Goal: Task Accomplishment & Management: Manage account settings

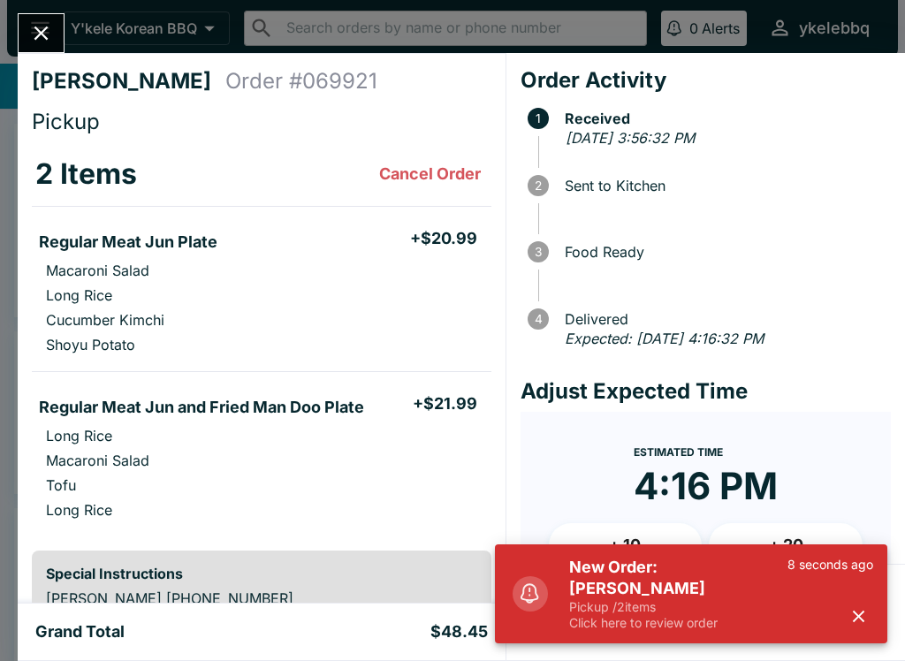
click at [867, 609] on icon "button" at bounding box center [858, 616] width 20 height 20
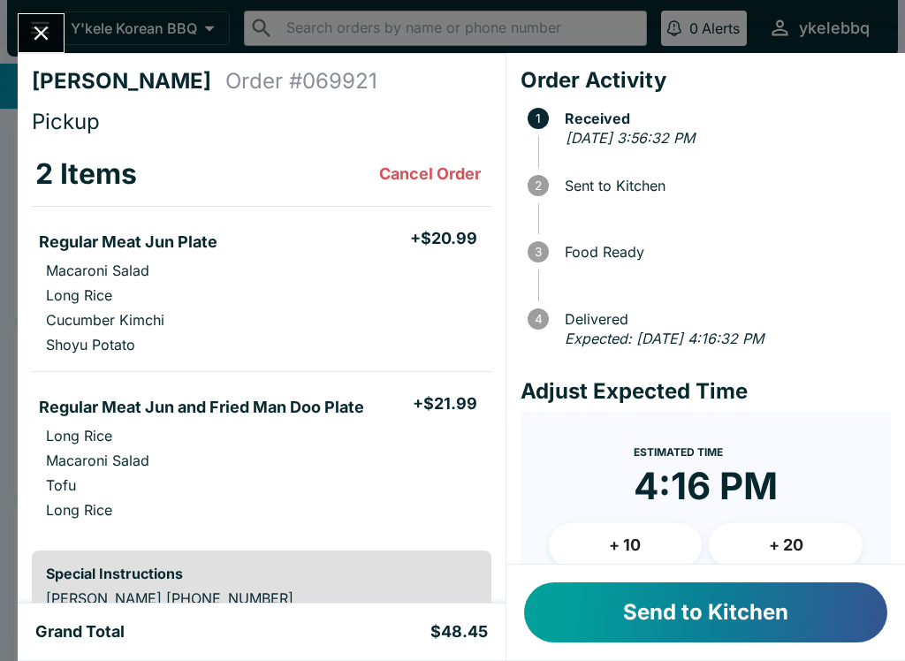
click at [812, 610] on button "Send to Kitchen" at bounding box center [705, 612] width 363 height 60
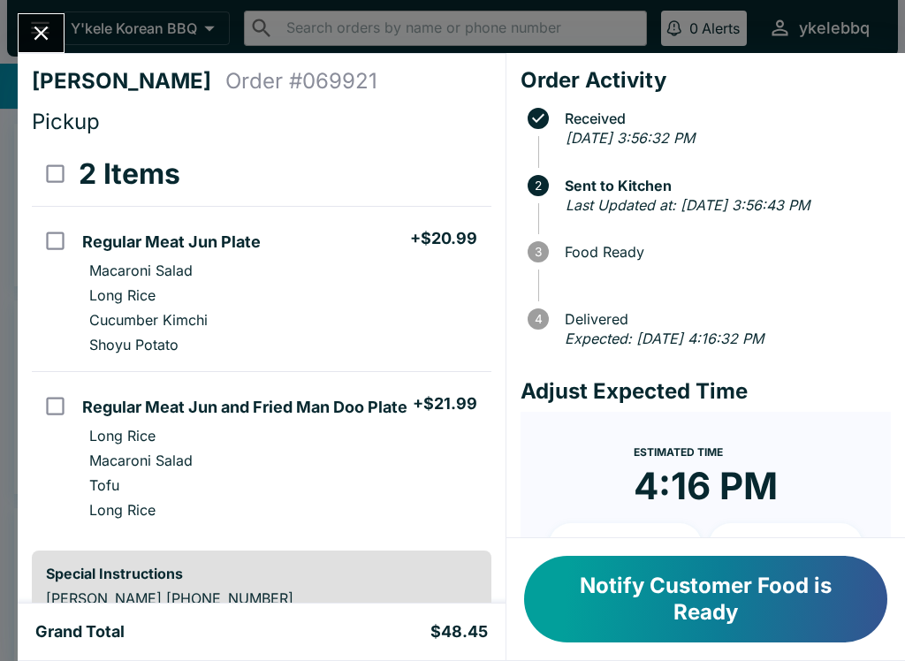
click at [796, 601] on button "Notify Customer Food is Ready" at bounding box center [705, 599] width 363 height 87
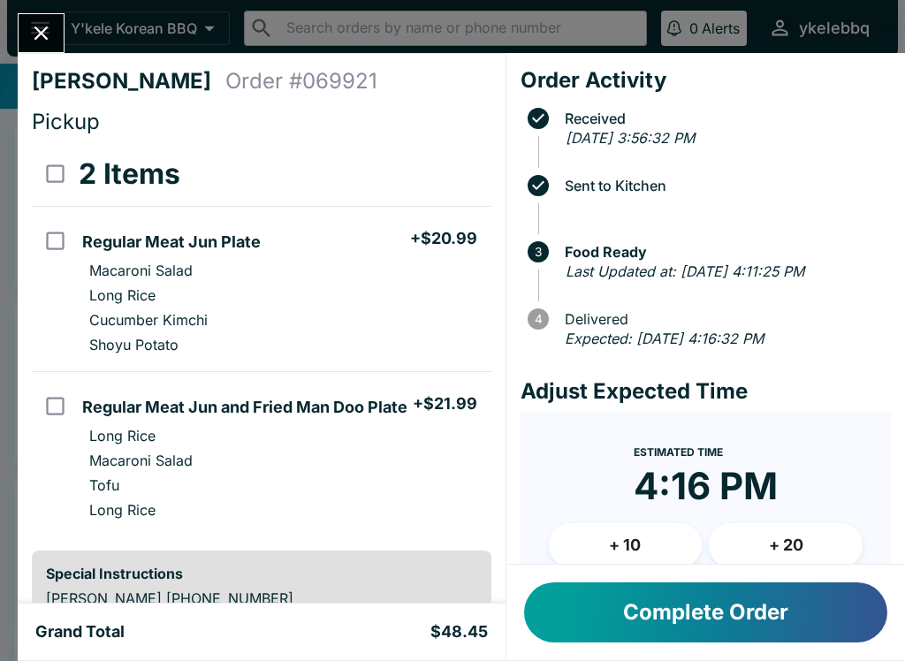
click at [816, 641] on button "Complete Order" at bounding box center [705, 612] width 363 height 60
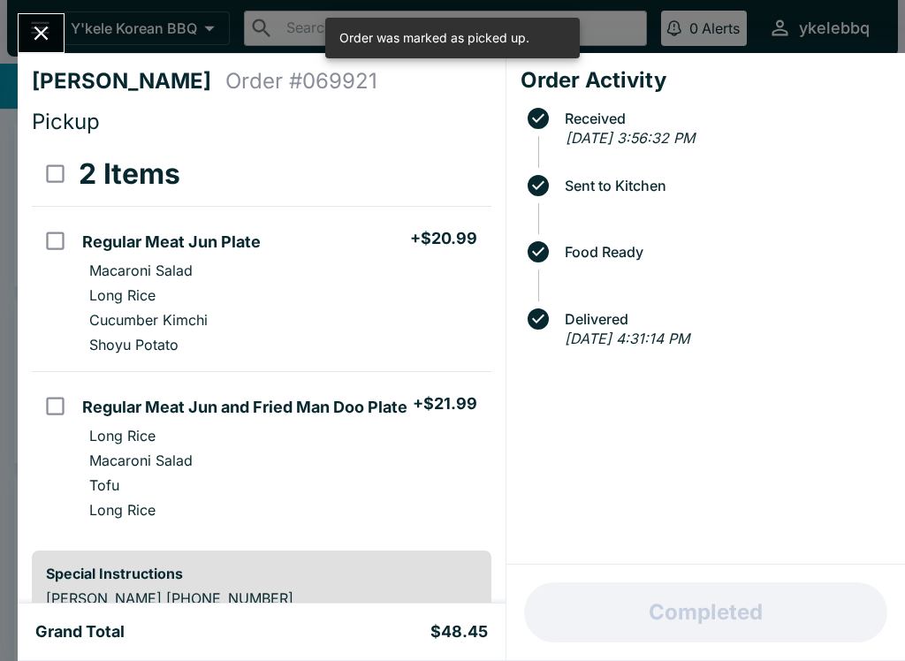
click at [850, 619] on div "Completed" at bounding box center [705, 612] width 398 height 95
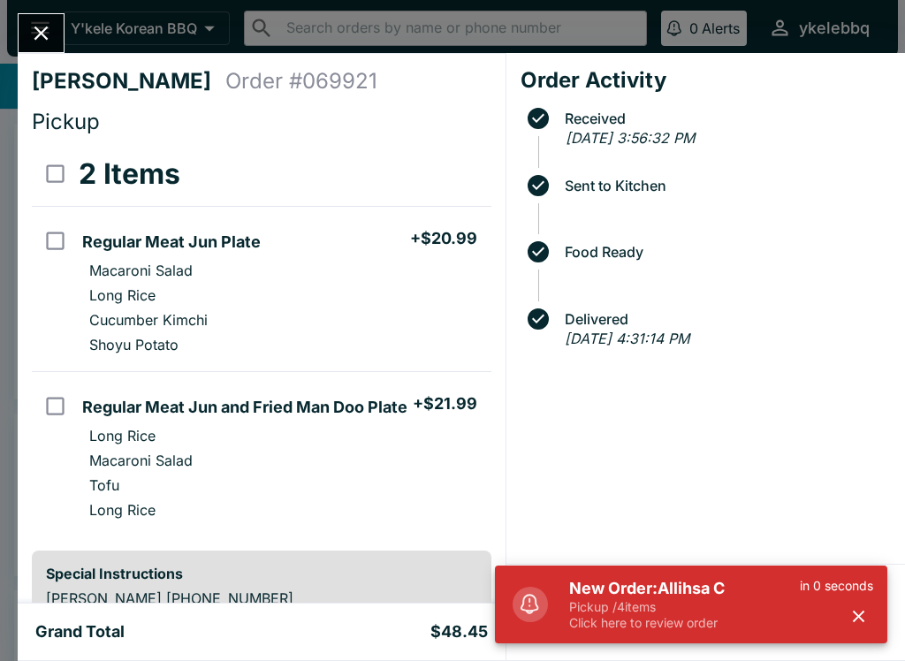
click at [49, 15] on button "Close" at bounding box center [41, 33] width 45 height 38
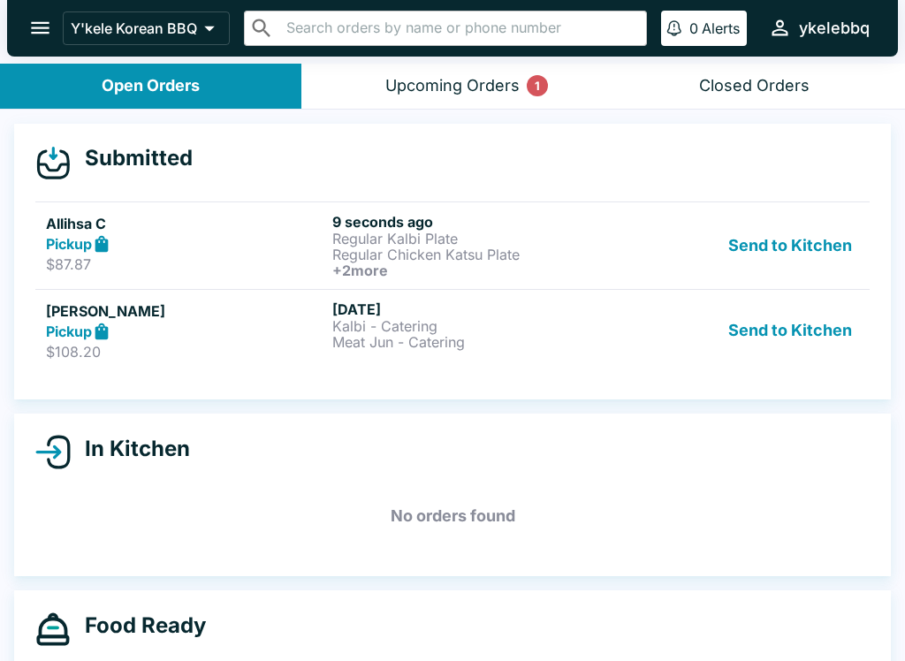
click at [612, 338] on div "[PERSON_NAME] Pickup $108.20 [DATE] Kalbi - Catering Meat Jun - Catering Send t…" at bounding box center [452, 330] width 813 height 61
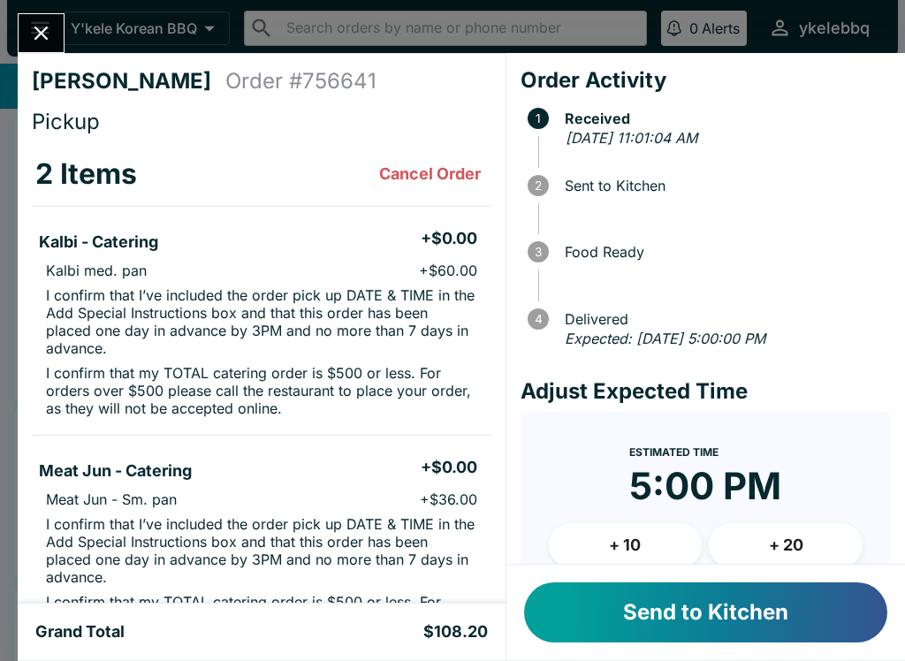
click at [688, 611] on button "Send to Kitchen" at bounding box center [705, 612] width 363 height 60
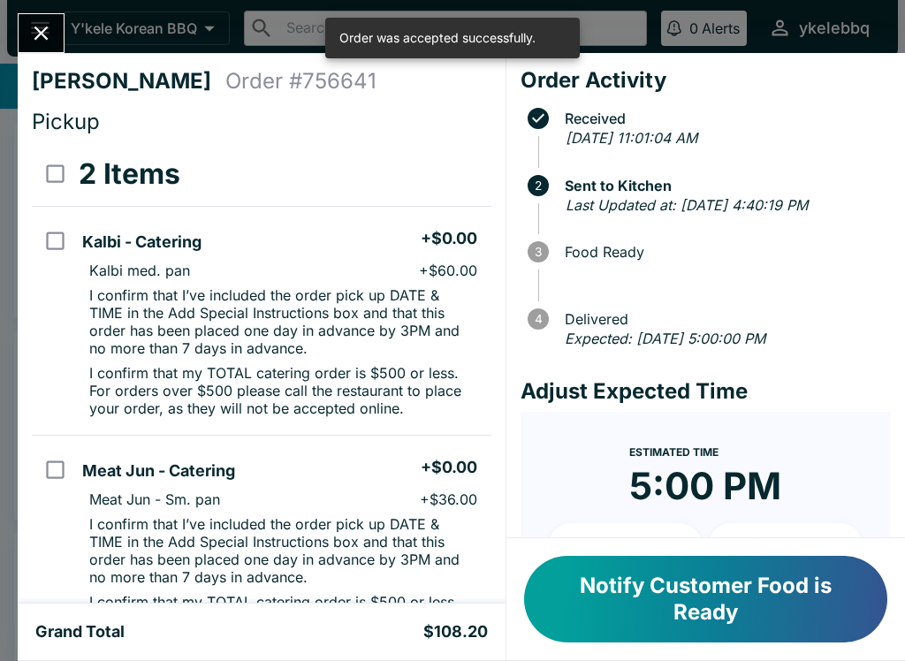
click at [47, 50] on button "Close" at bounding box center [41, 33] width 45 height 38
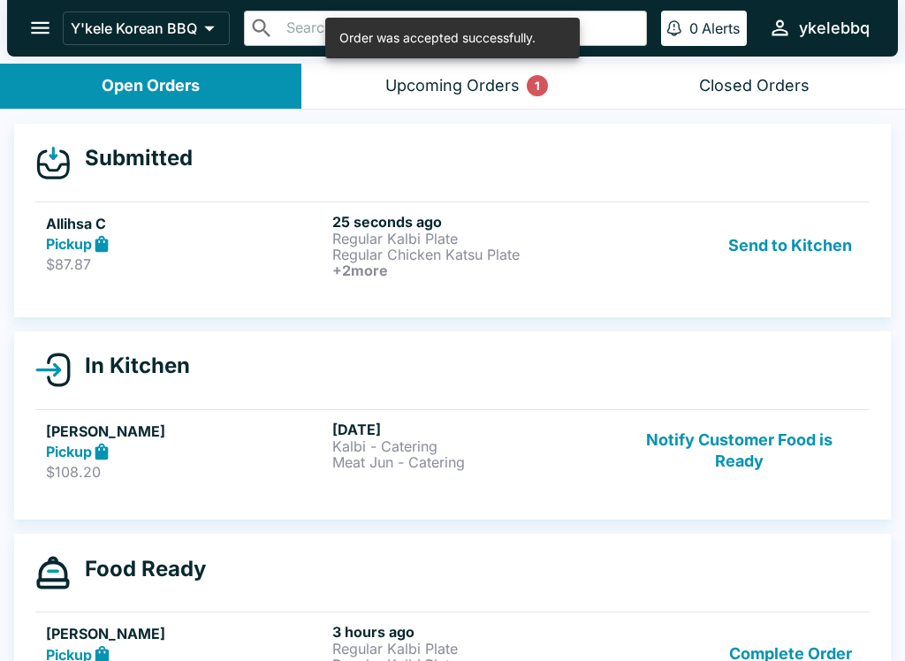
click at [307, 260] on p "$87.87" at bounding box center [185, 264] width 279 height 18
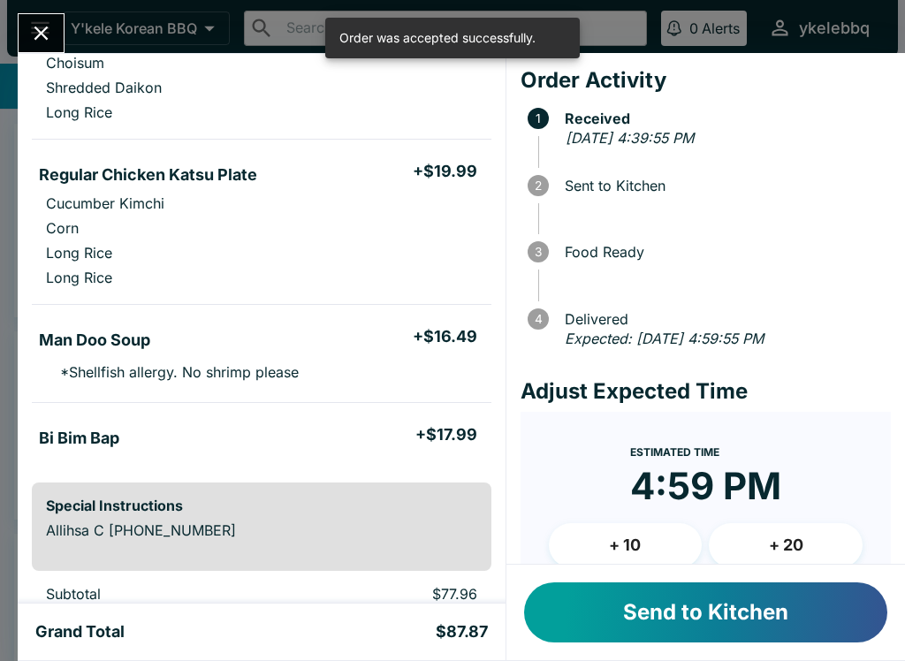
scroll to position [363, 0]
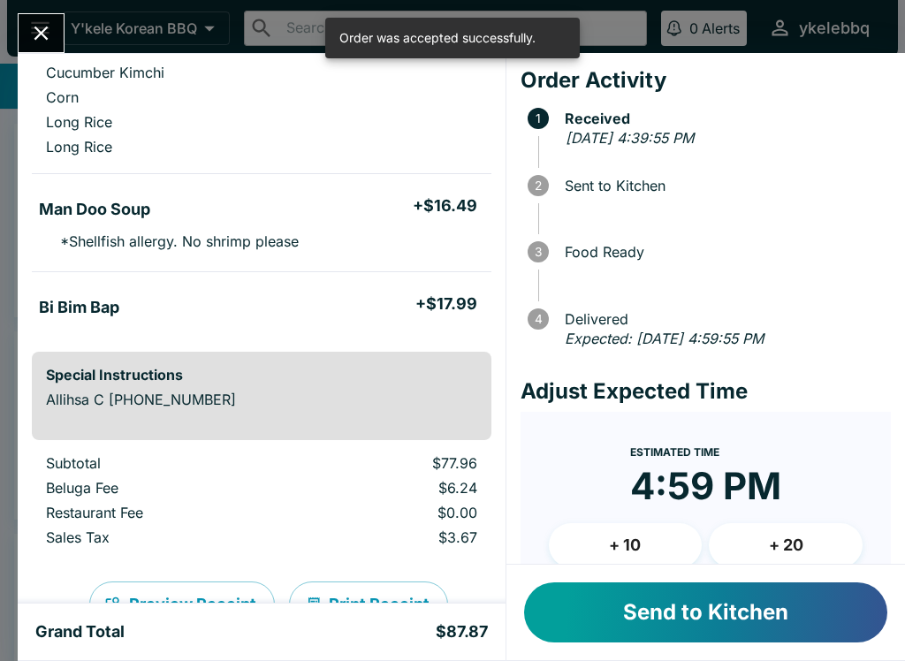
click at [619, 611] on button "Send to Kitchen" at bounding box center [705, 612] width 363 height 60
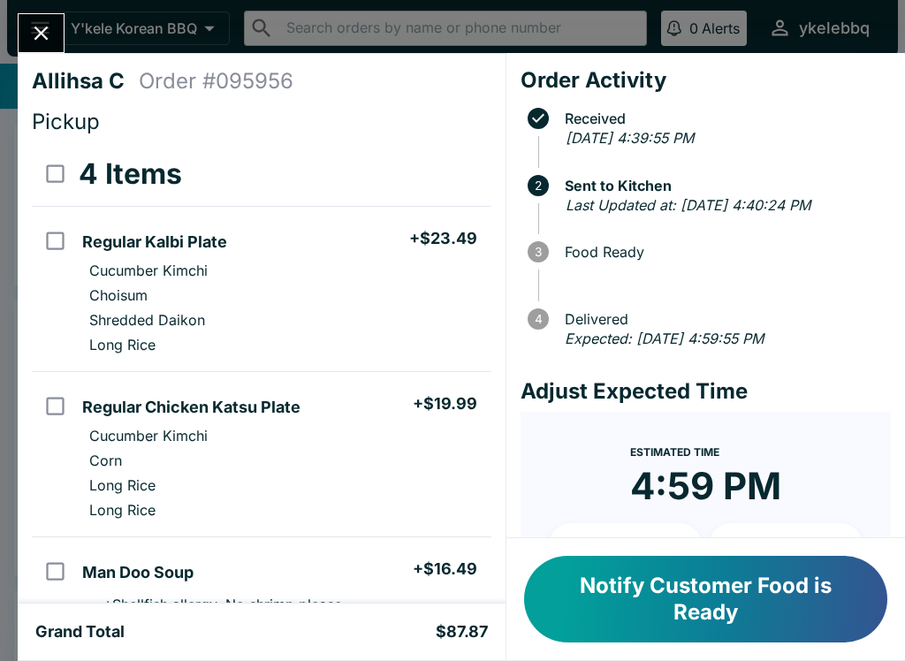
scroll to position [0, 0]
click at [815, 603] on button "Notify Customer Food is Ready" at bounding box center [705, 599] width 363 height 87
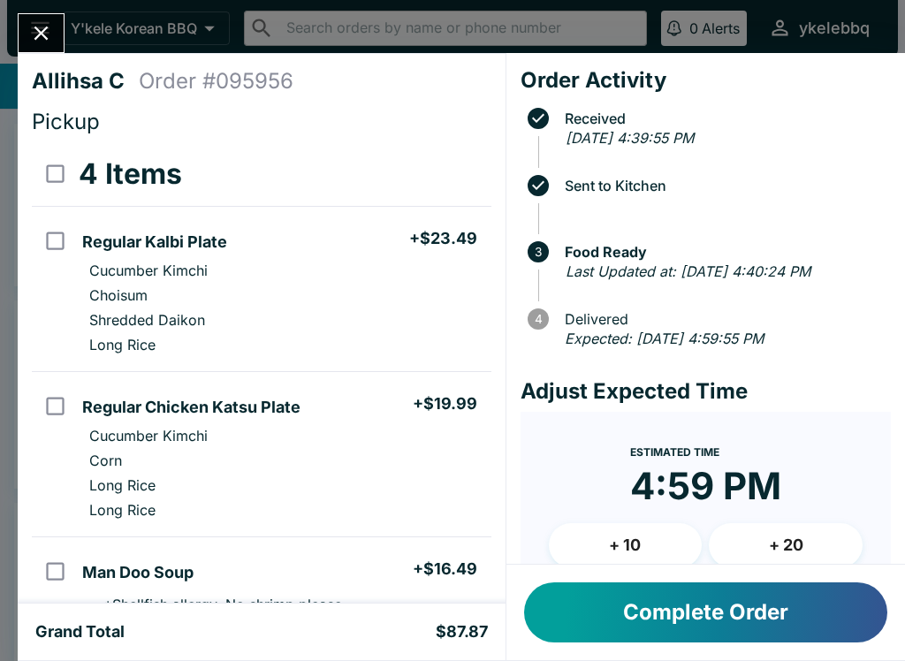
click at [803, 583] on button "Complete Order" at bounding box center [705, 612] width 363 height 60
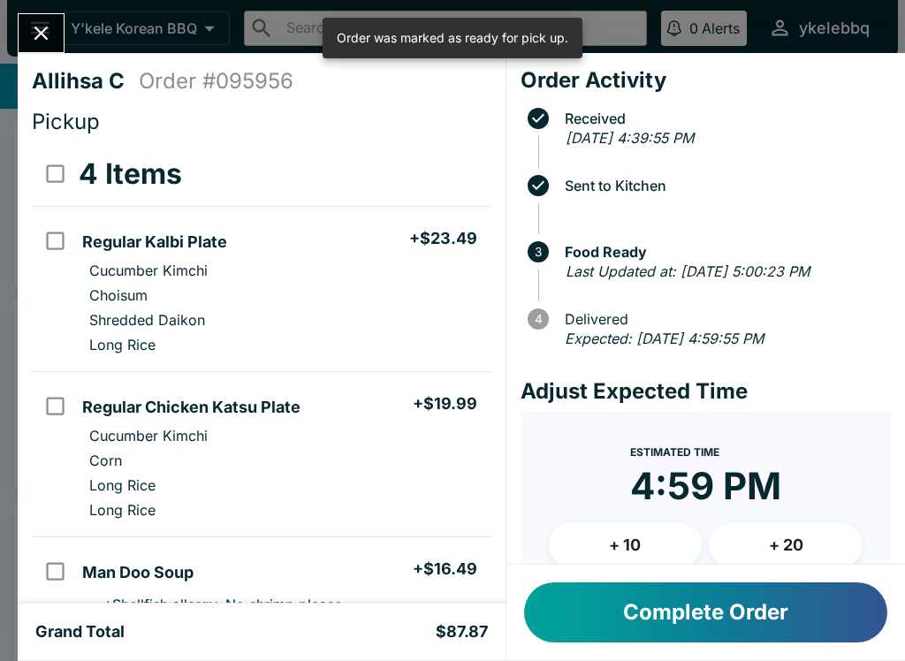
click at [819, 606] on button "Complete Order" at bounding box center [705, 612] width 363 height 60
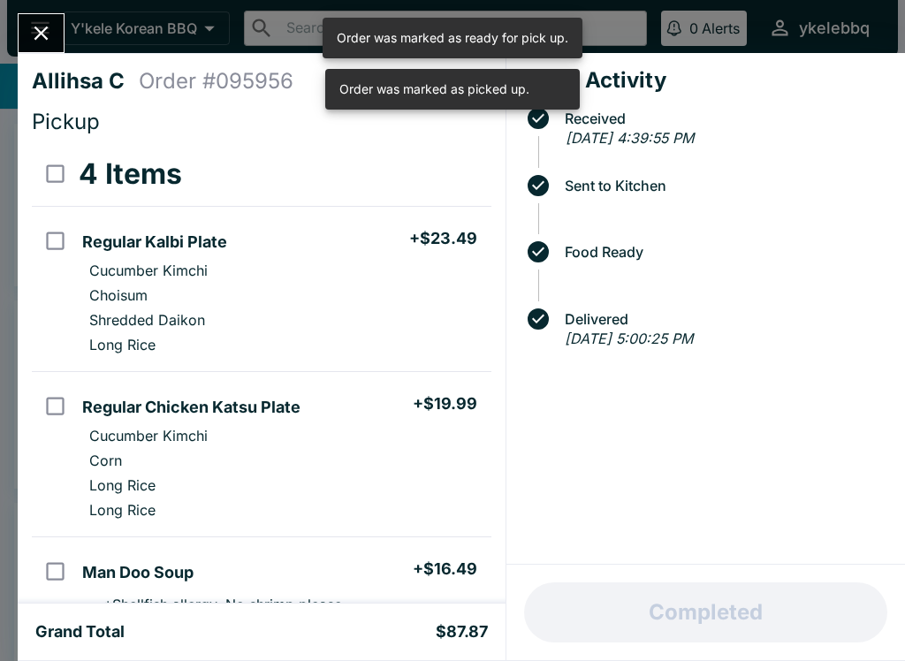
click at [39, 35] on icon "Close" at bounding box center [41, 34] width 14 height 14
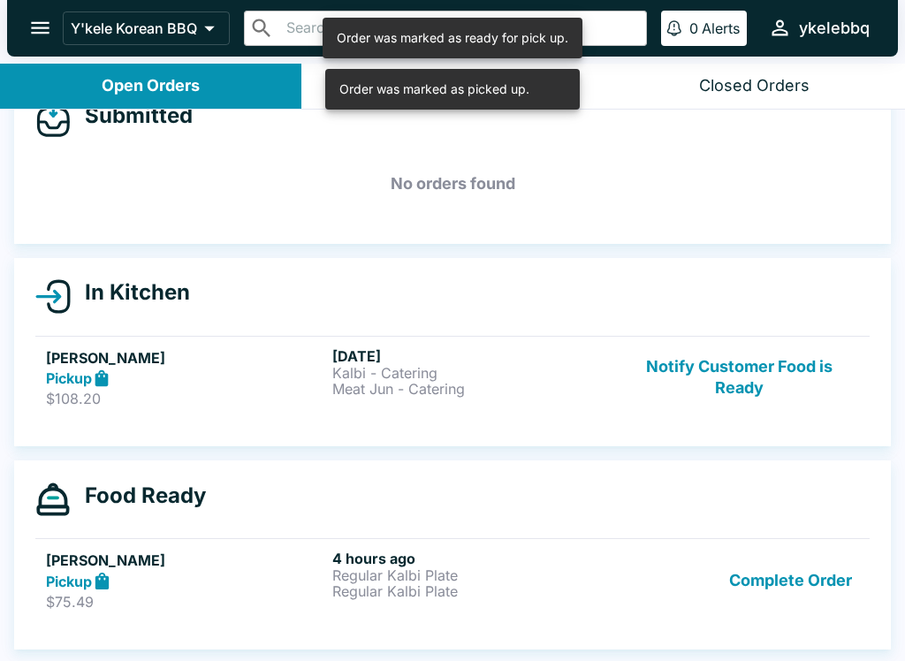
scroll to position [42, 0]
click at [828, 573] on button "Complete Order" at bounding box center [790, 580] width 137 height 61
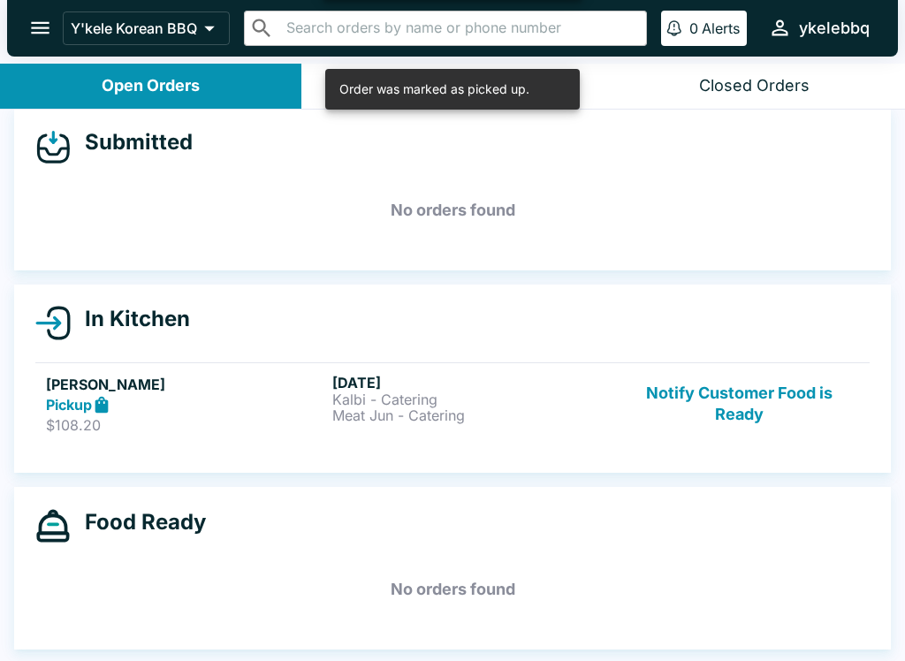
scroll to position [16, 0]
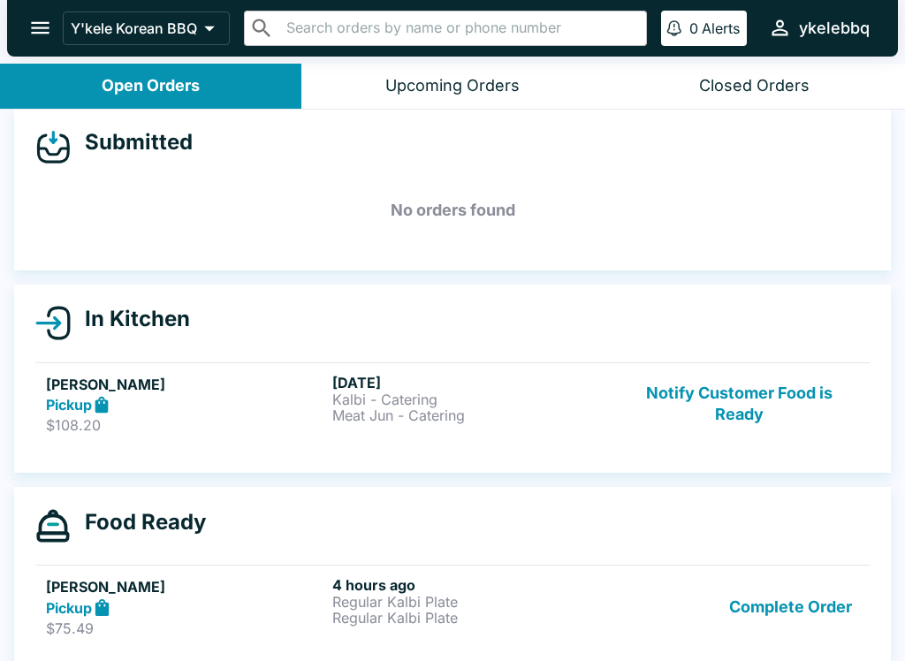
click at [845, 592] on button "Complete Order" at bounding box center [790, 606] width 137 height 61
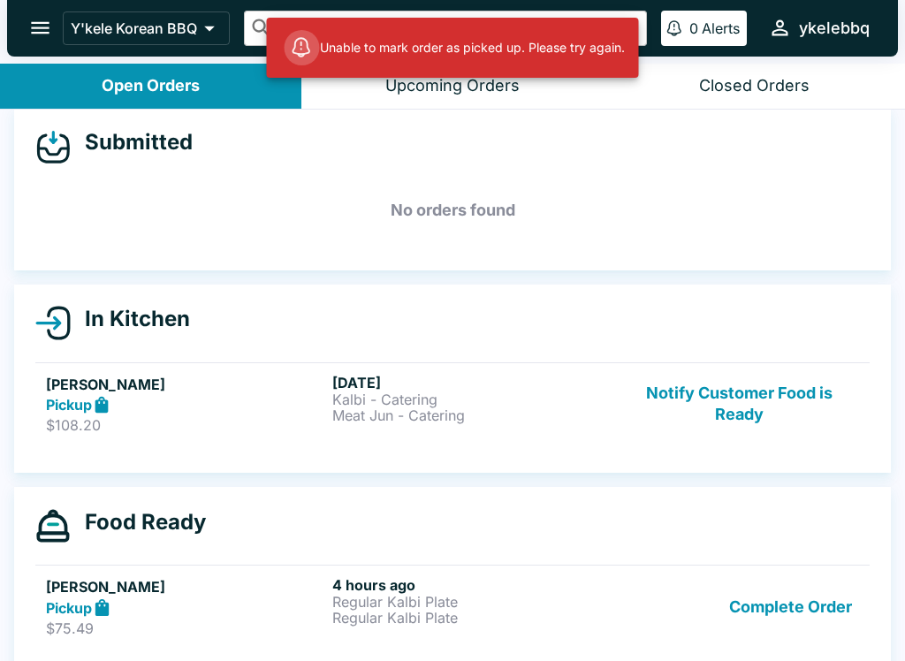
click at [73, 571] on link "[PERSON_NAME] Pickup $75.49 4 hours ago Regular Kalbi Plate Regular Kalbi Plate…" at bounding box center [452, 606] width 834 height 83
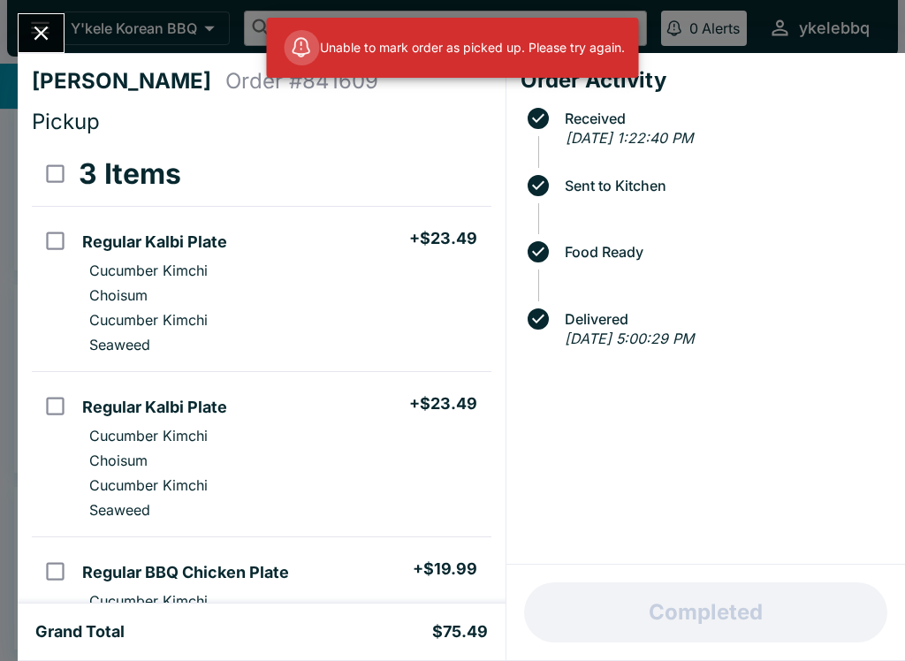
click at [31, 33] on icon "Close" at bounding box center [41, 33] width 24 height 24
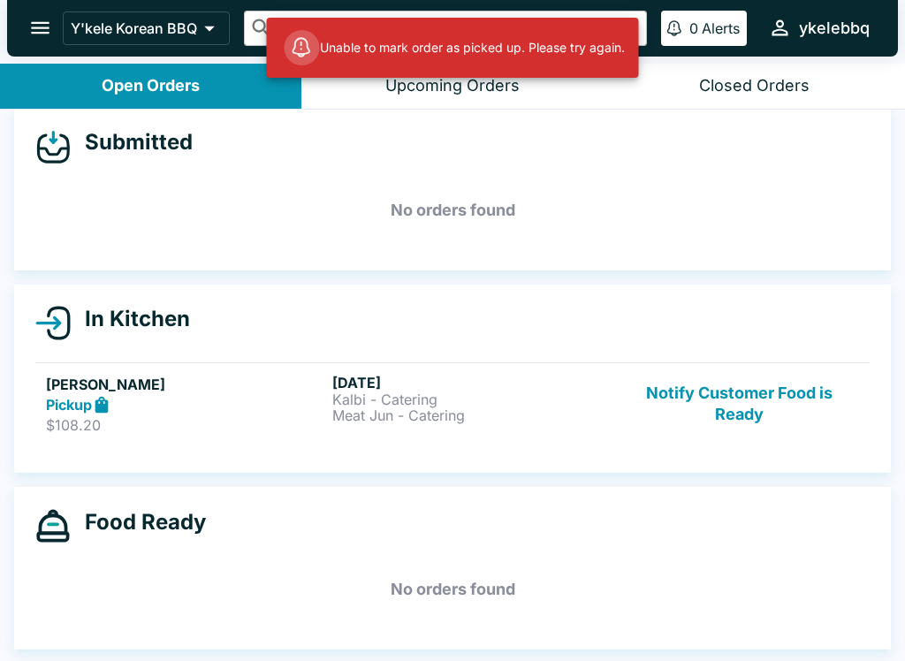
click at [102, 409] on icon at bounding box center [101, 404] width 13 height 17
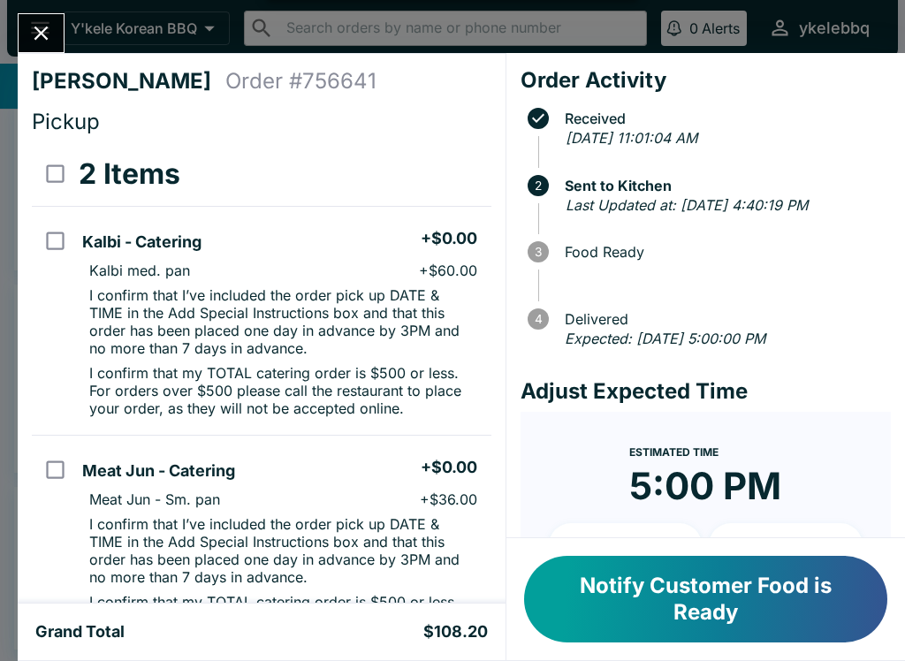
click at [53, 46] on button "Close" at bounding box center [41, 33] width 45 height 38
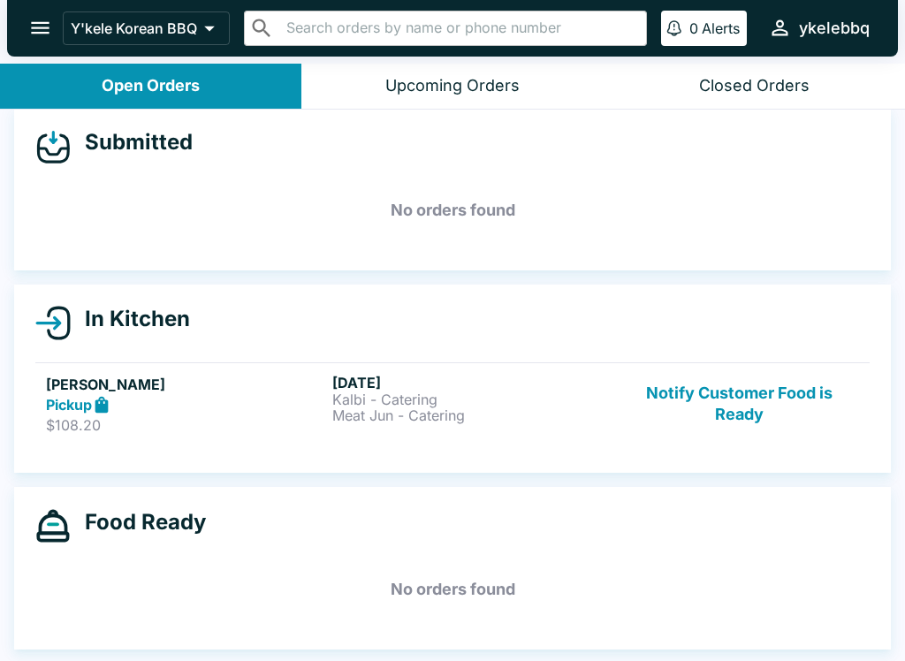
click at [616, 396] on div "[PERSON_NAME] Pickup $108.20 [DATE] Kalbi - Catering Meat Jun - Catering Notify…" at bounding box center [452, 404] width 813 height 61
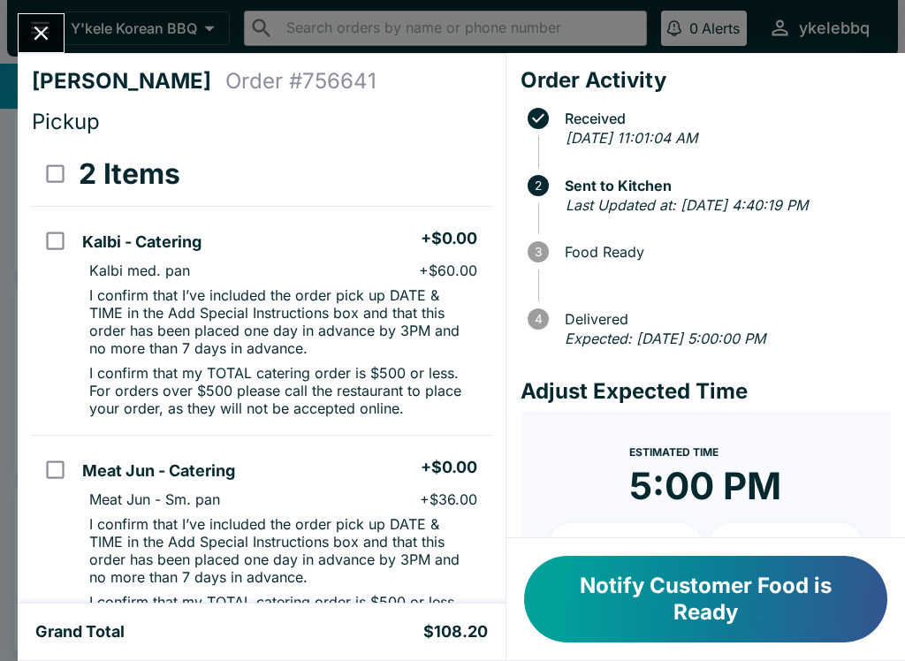
click at [796, 588] on button "Notify Customer Food is Ready" at bounding box center [705, 599] width 363 height 87
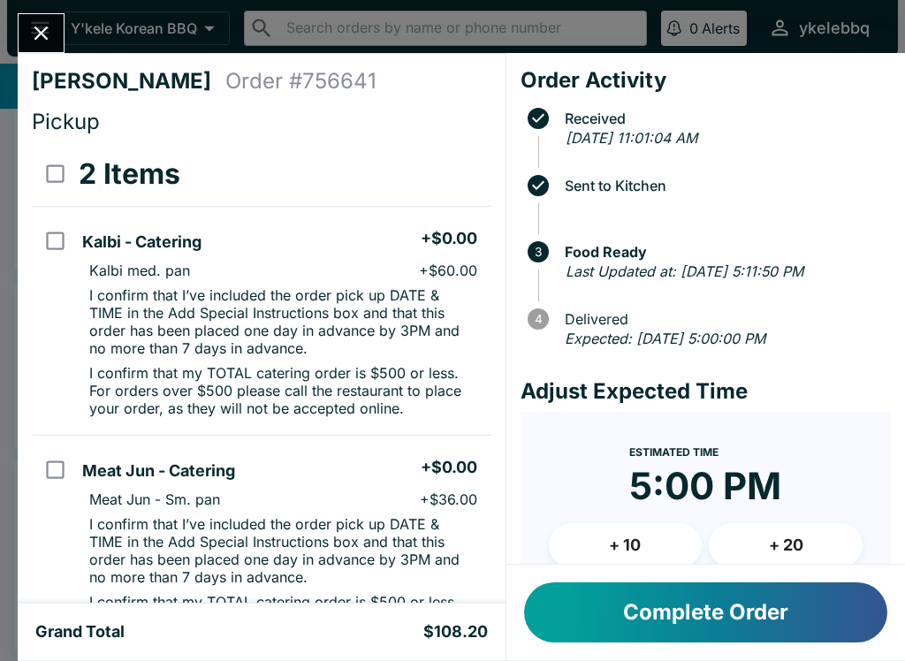
click at [17, 21] on div "[PERSON_NAME] Order # 756641 Pickup 2 Items Kalbi - Catering + $0.00 Kalbi med.…" at bounding box center [452, 330] width 905 height 661
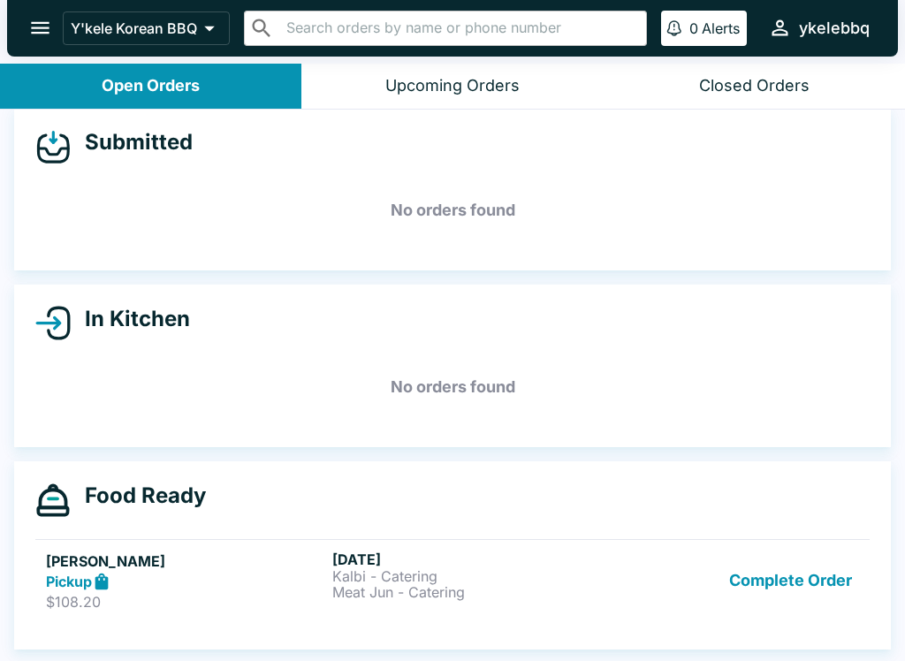
scroll to position [3, 0]
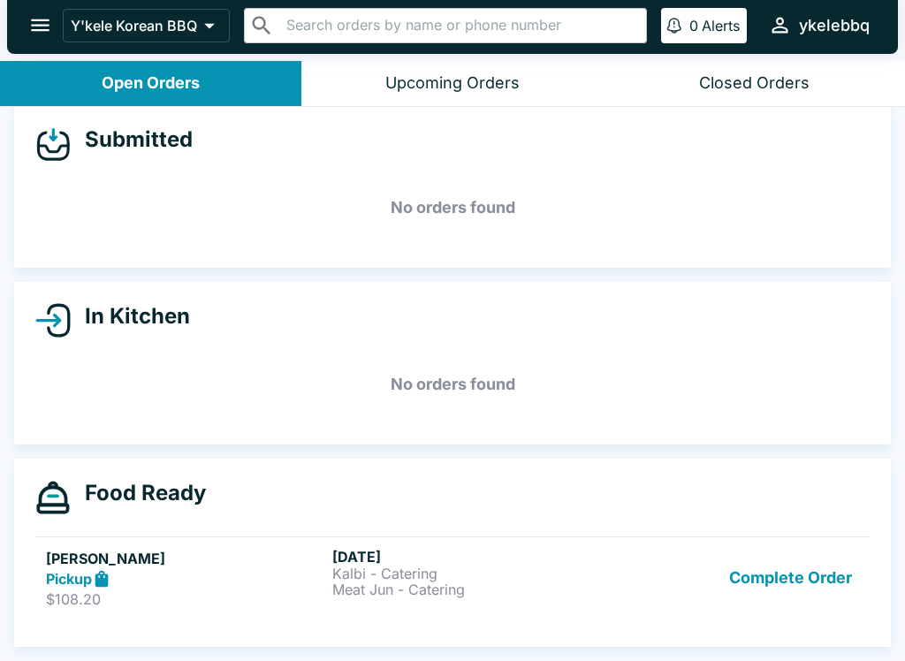
click at [553, 589] on p "Meat Jun - Catering" at bounding box center [471, 589] width 279 height 16
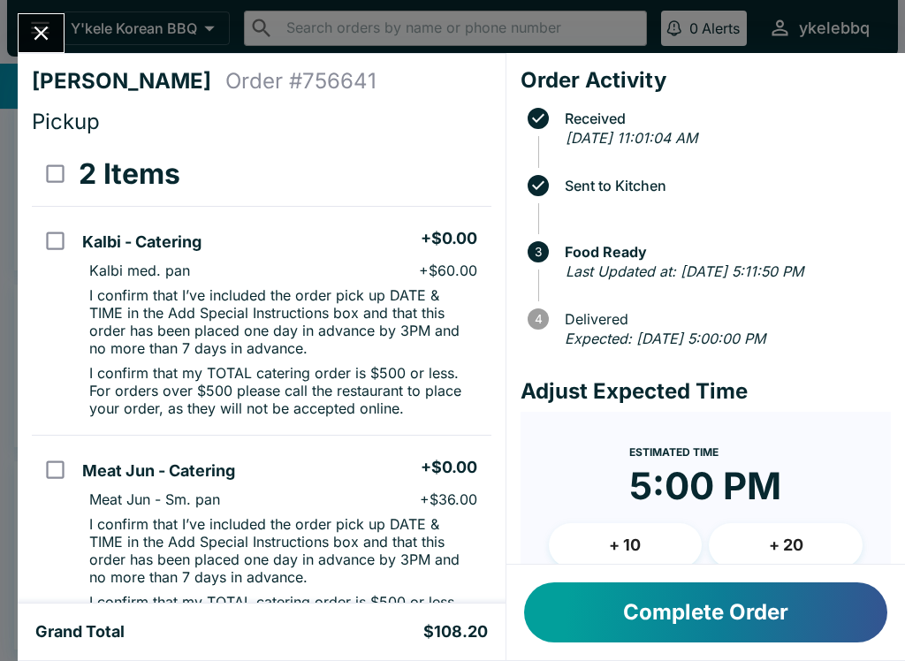
click at [755, 607] on button "Complete Order" at bounding box center [705, 612] width 363 height 60
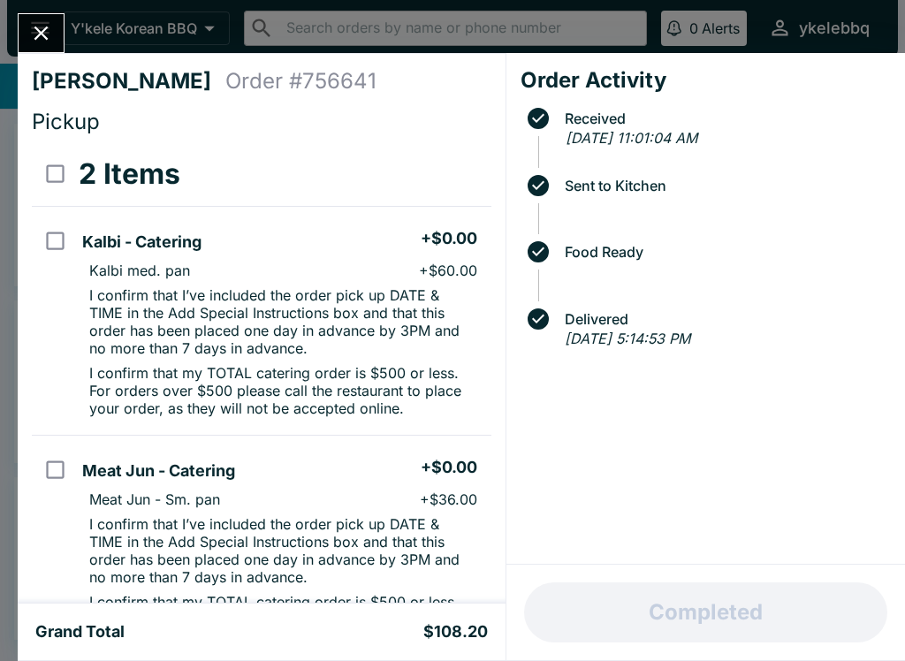
click at [40, 32] on icon "Close" at bounding box center [41, 34] width 14 height 14
